Goal: Check status: Check status

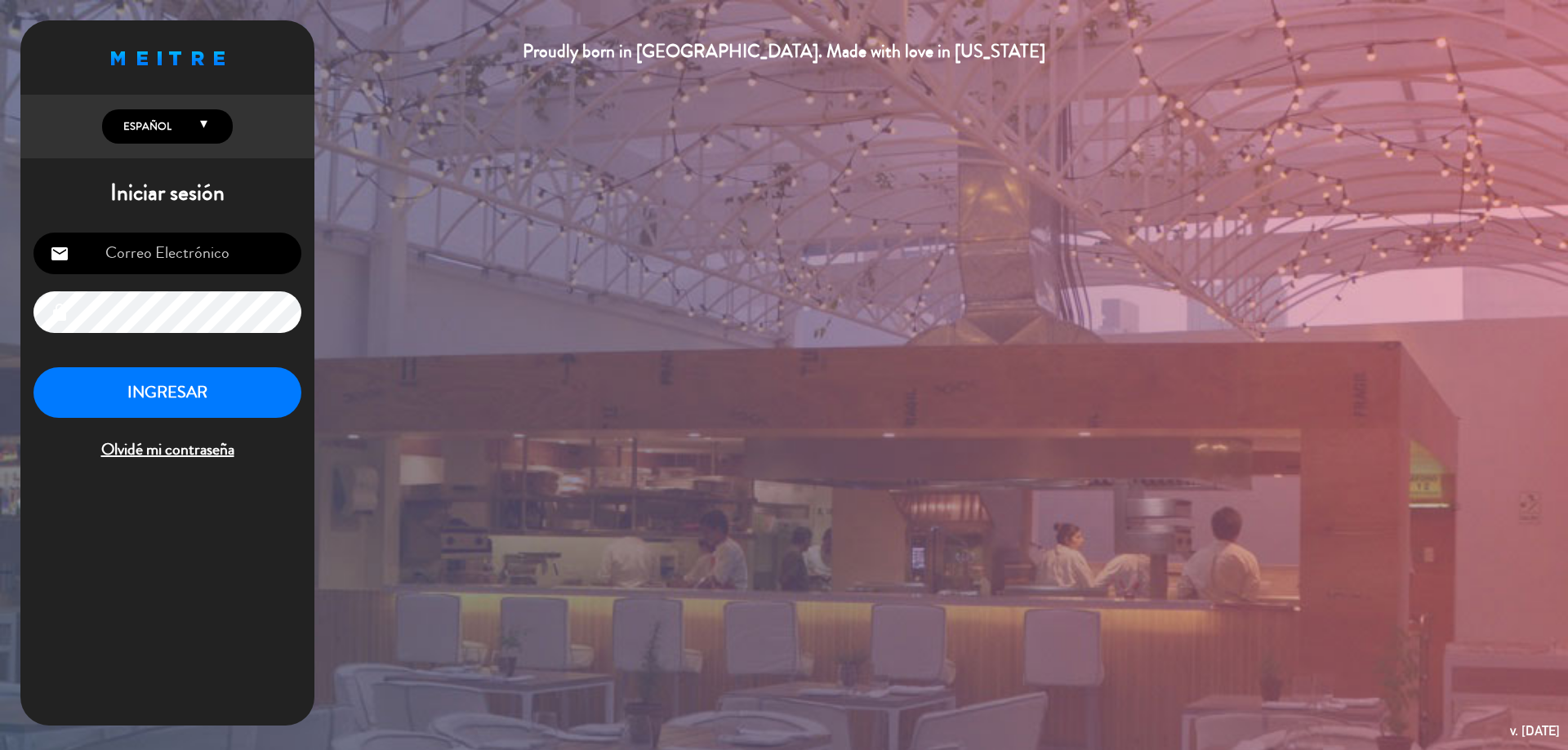
type input "[EMAIL_ADDRESS][DOMAIN_NAME]"
click at [240, 403] on button "INGRESAR" at bounding box center [167, 393] width 267 height 52
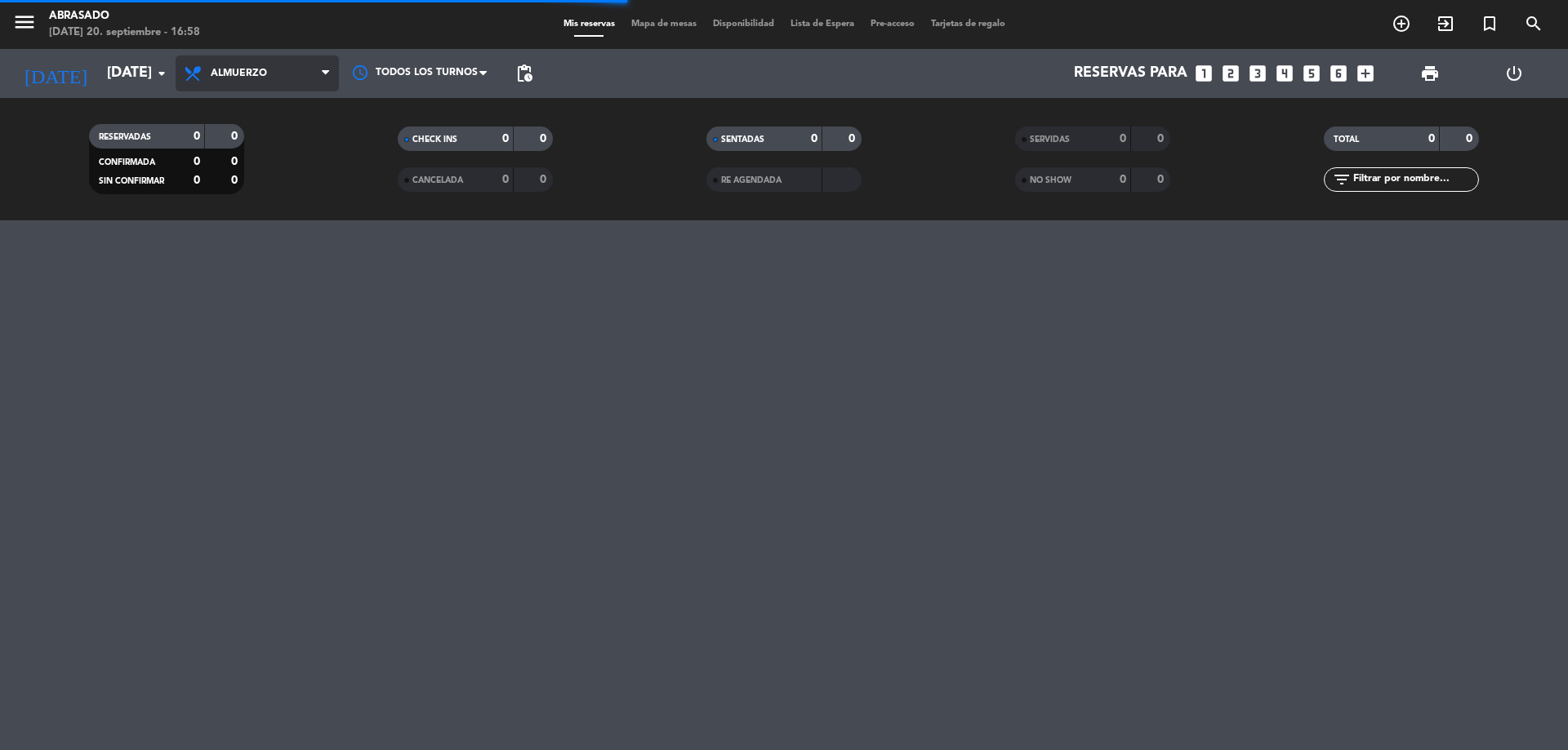
click at [208, 78] on span "Almuerzo" at bounding box center [257, 73] width 163 height 35
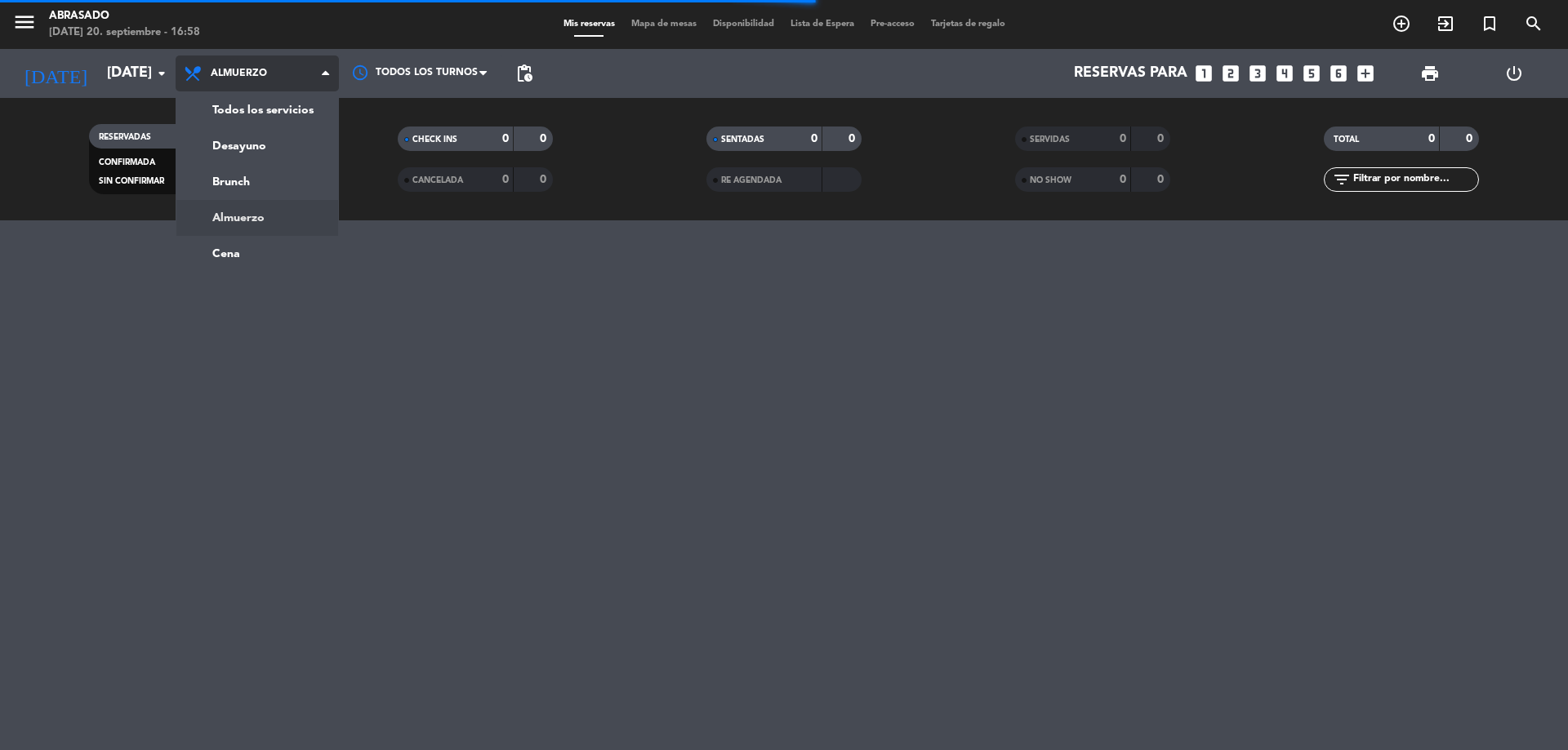
click at [219, 77] on span "Almuerzo" at bounding box center [239, 74] width 57 height 11
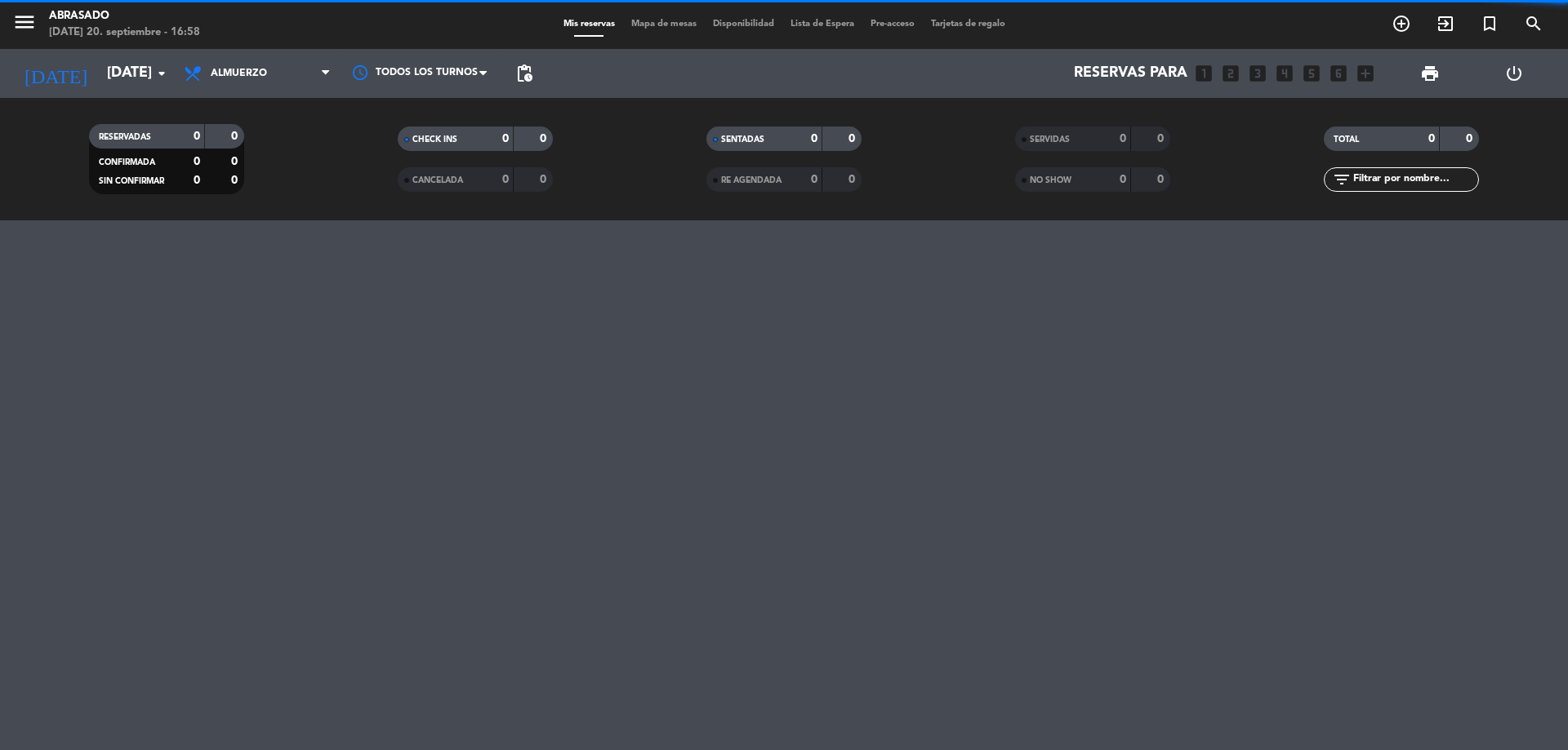
click at [219, 76] on span "Almuerzo" at bounding box center [239, 74] width 57 height 11
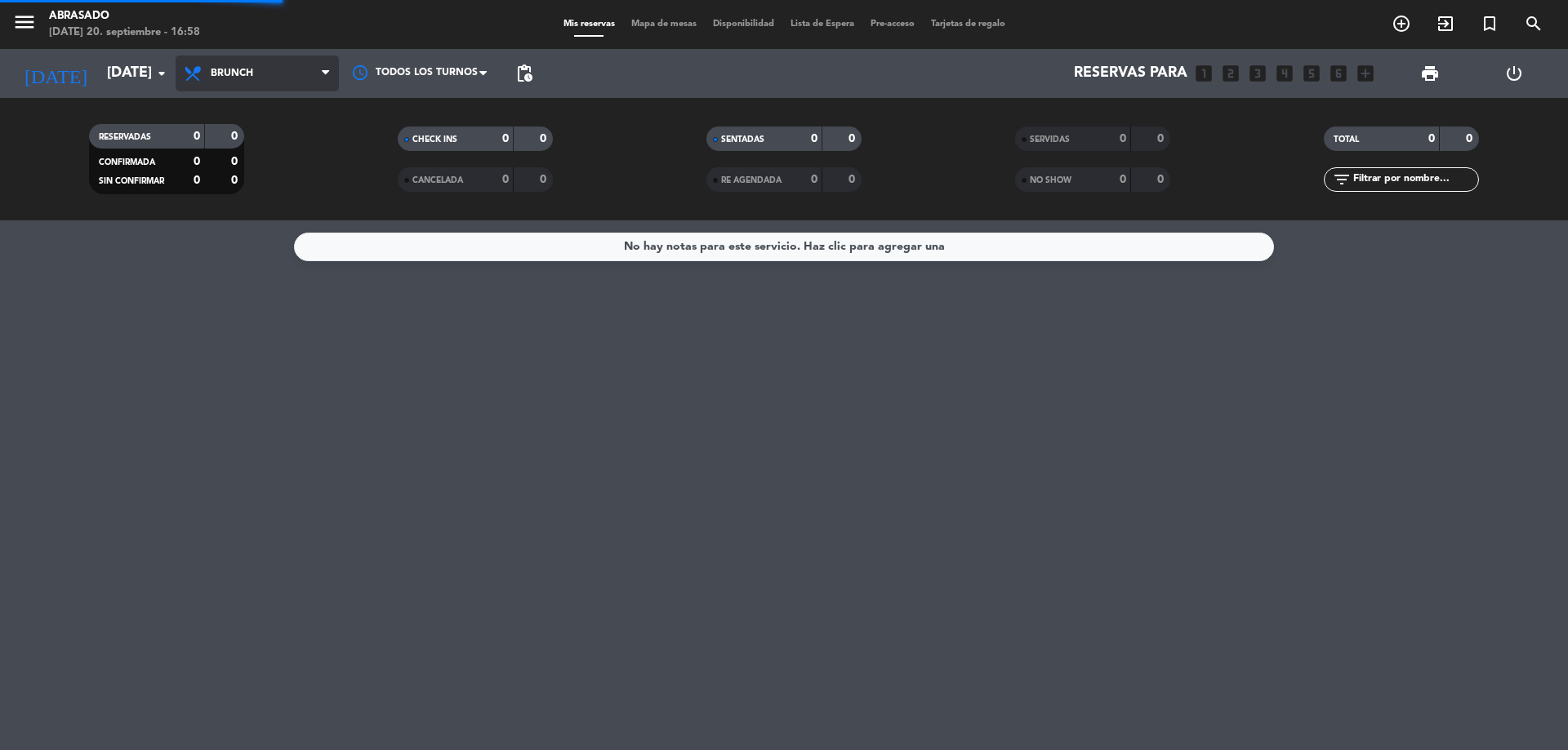
click at [221, 171] on div "menu Abrasado [DATE] 20. septiembre - 16:58 Mis reservas Mapa de mesas Disponib…" at bounding box center [784, 110] width 1568 height 220
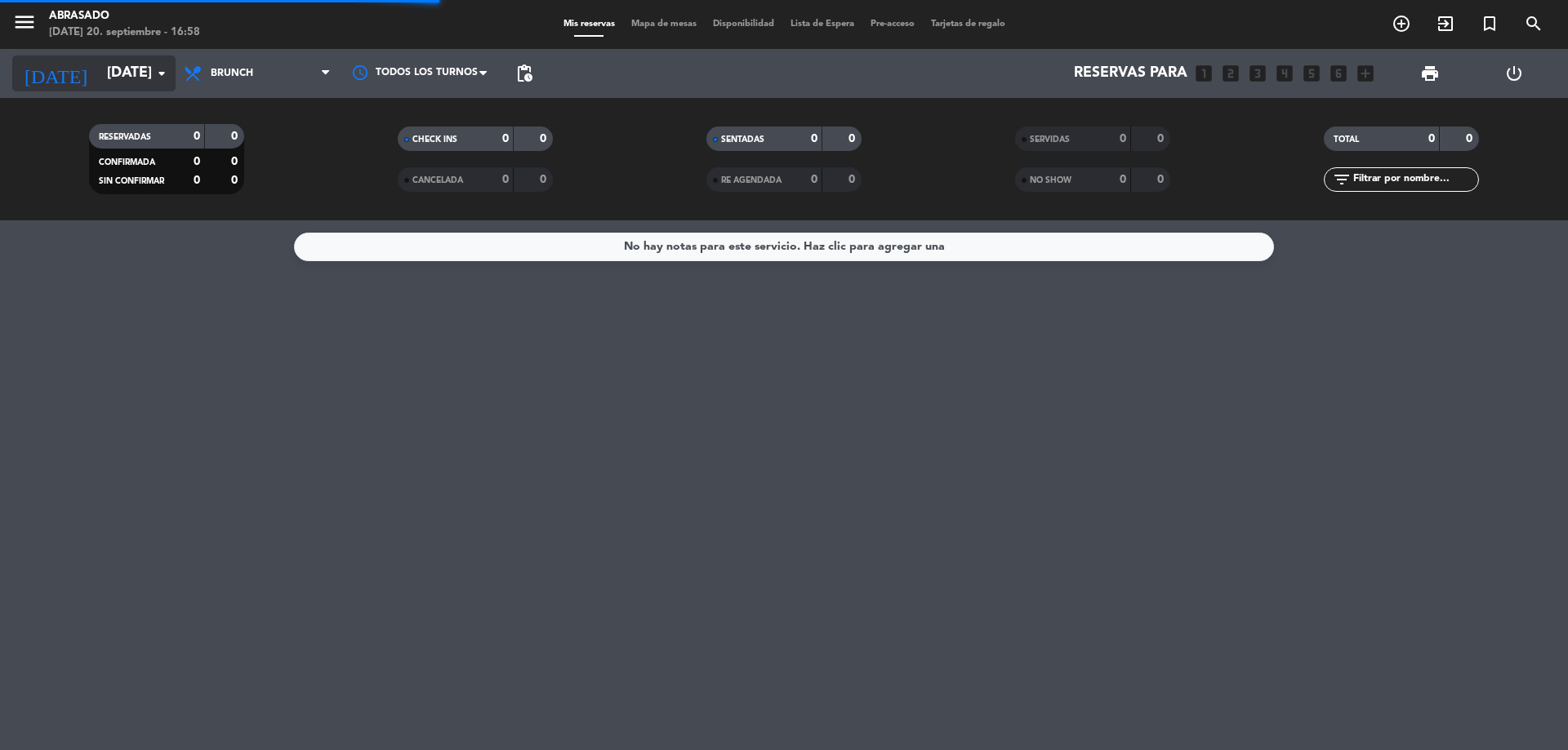
click at [117, 72] on input "[DATE]" at bounding box center [194, 74] width 190 height 33
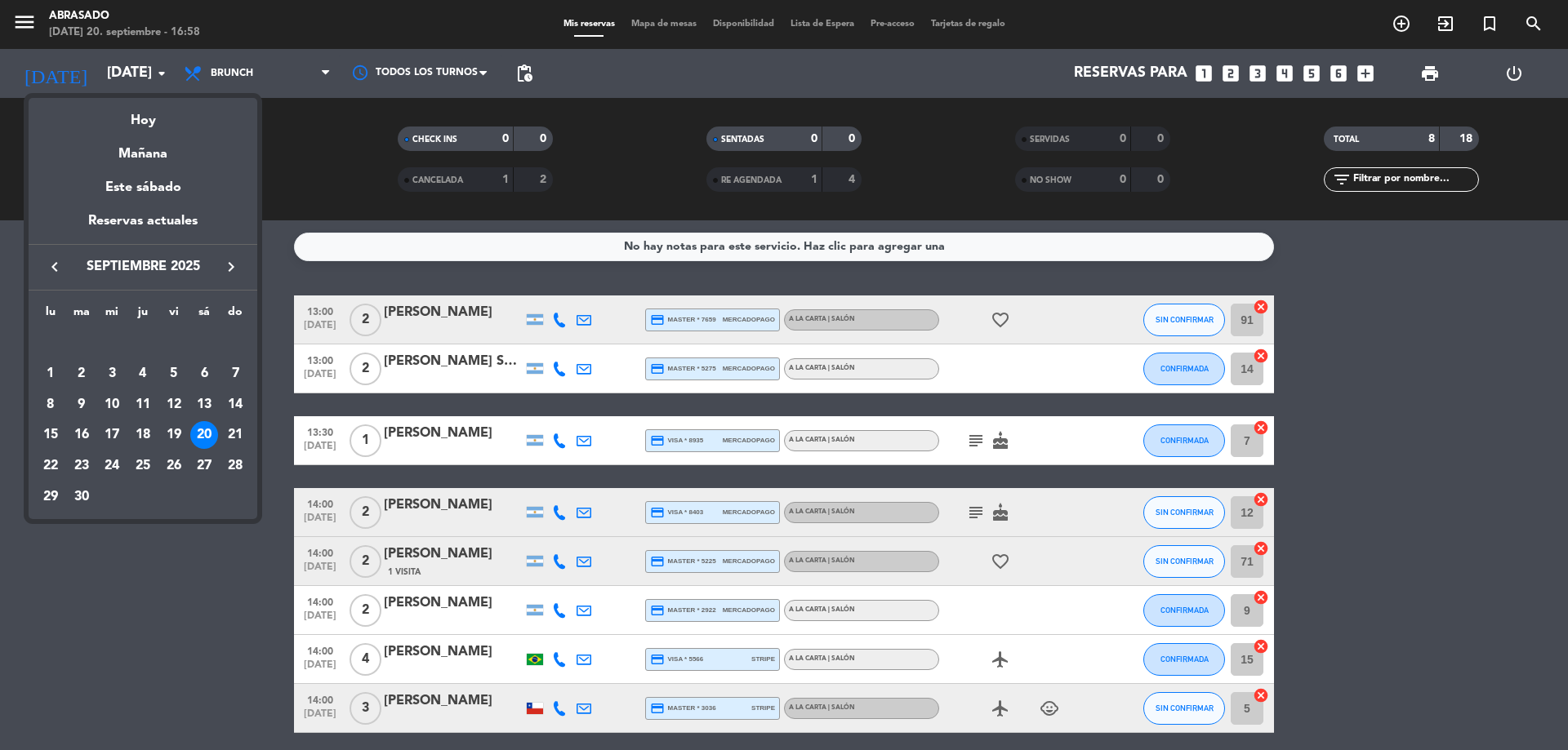
click at [237, 429] on div "21" at bounding box center [235, 435] width 28 height 28
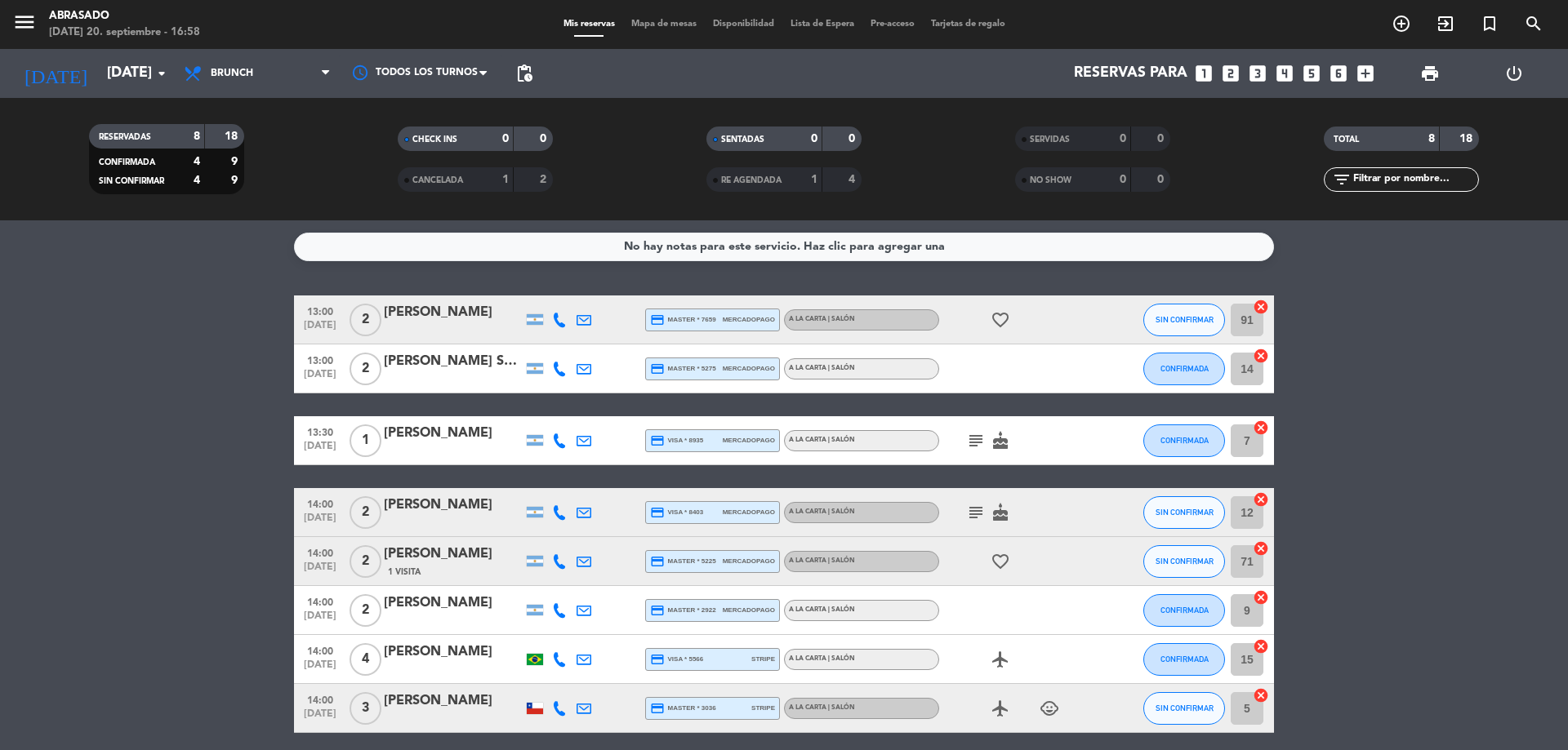
type input "[DATE]"
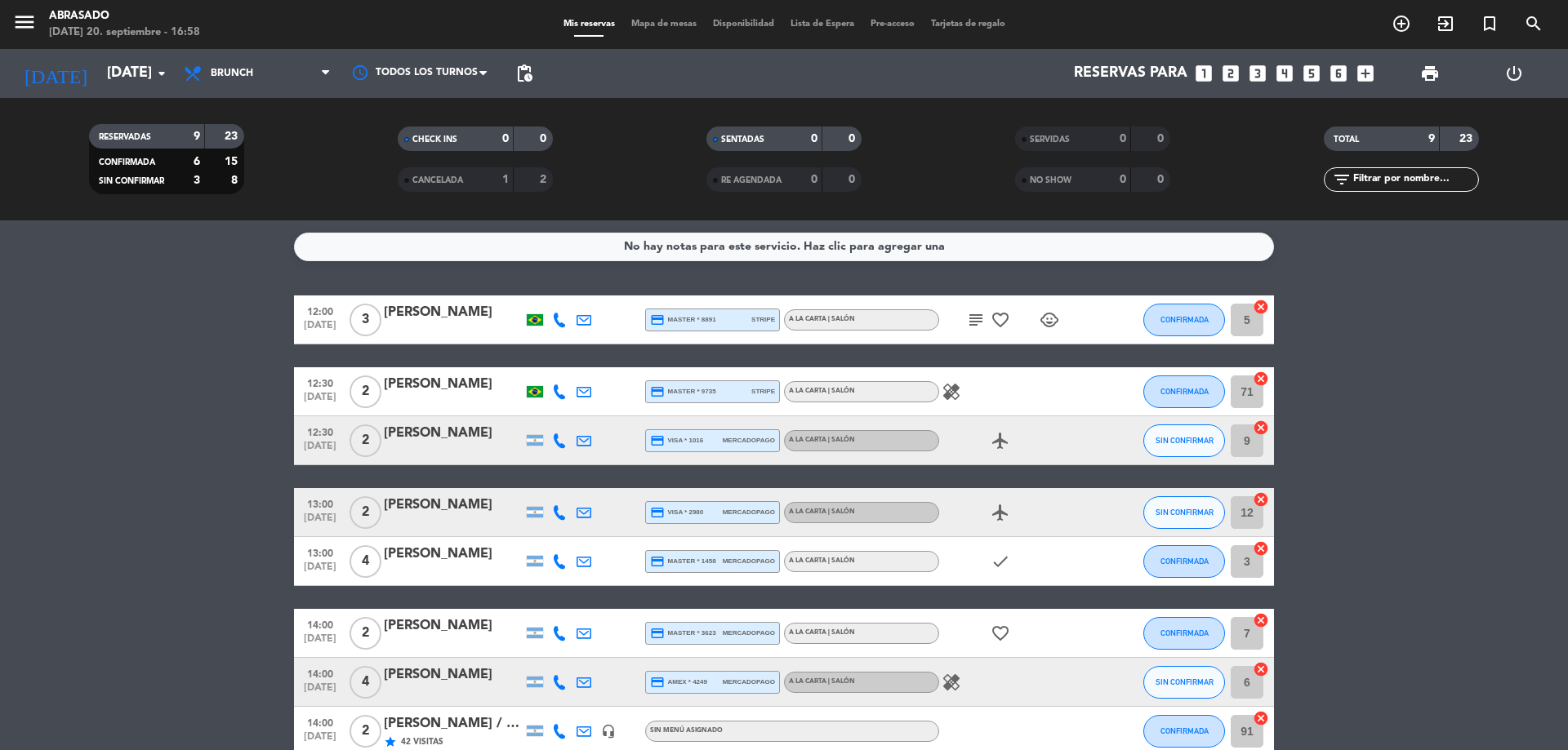
click at [237, 429] on bookings-row "12:00 [DATE] 3 [PERSON_NAME] credit_card master * 8891 stripe A la carta | Saló…" at bounding box center [784, 550] width 1568 height 510
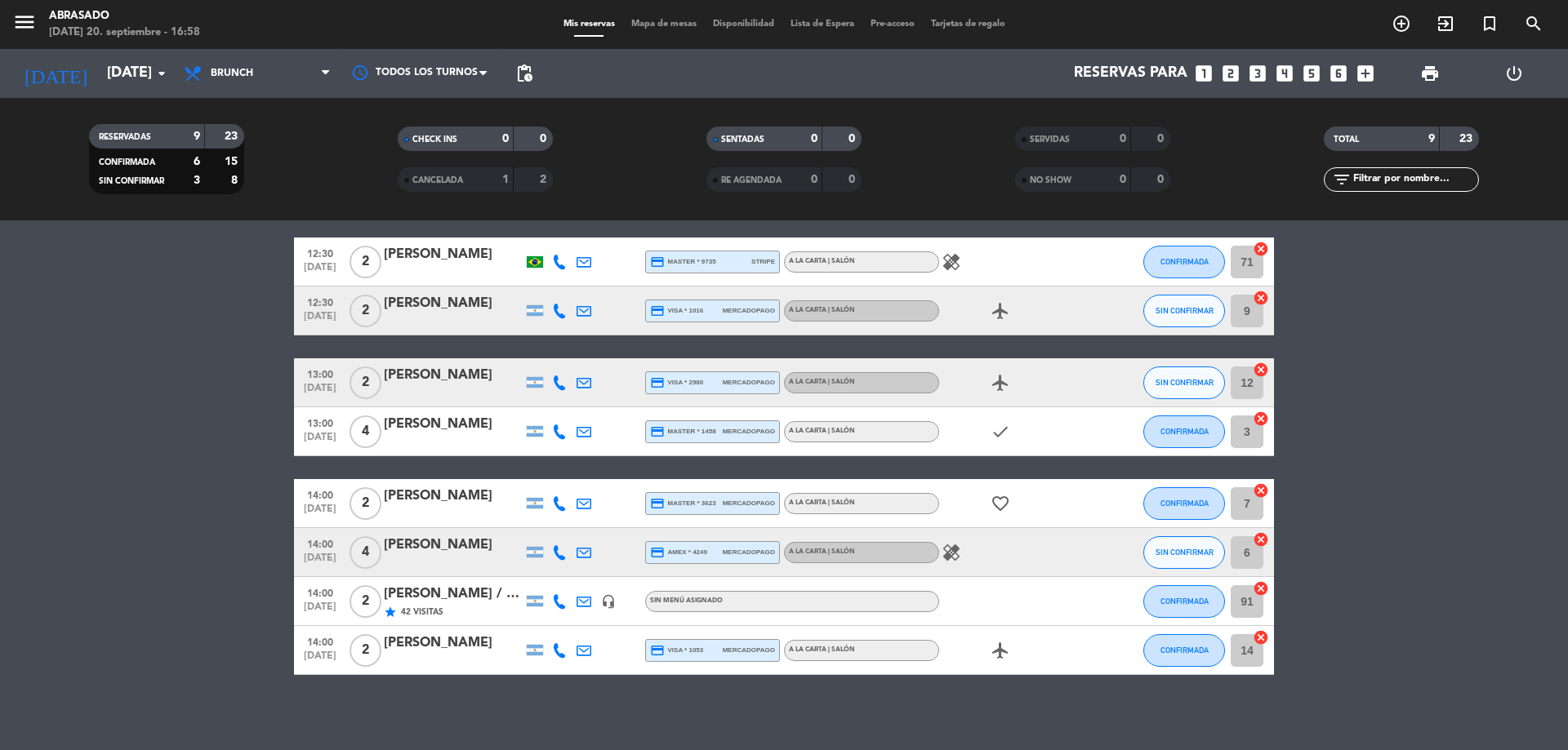
scroll to position [130, 0]
